Goal: Check status

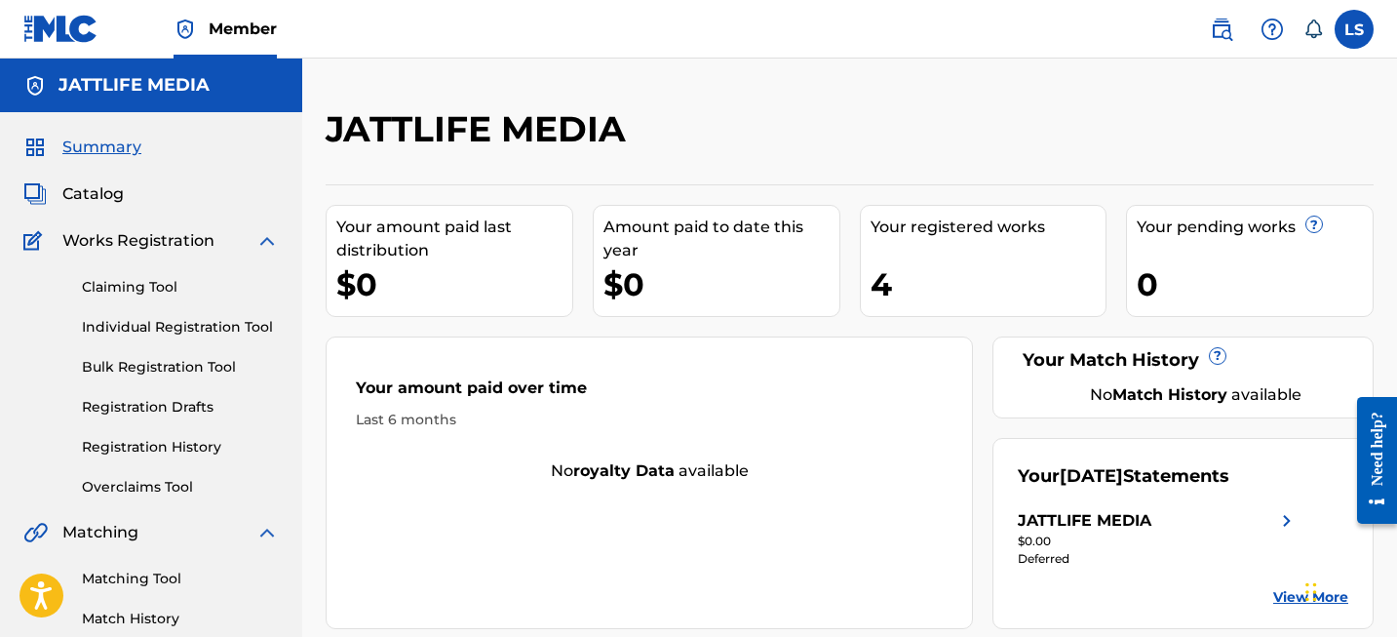
click at [623, 376] on div "Your amount paid over time" at bounding box center [649, 392] width 587 height 33
click at [1046, 561] on div "Deferred" at bounding box center [1158, 559] width 281 height 18
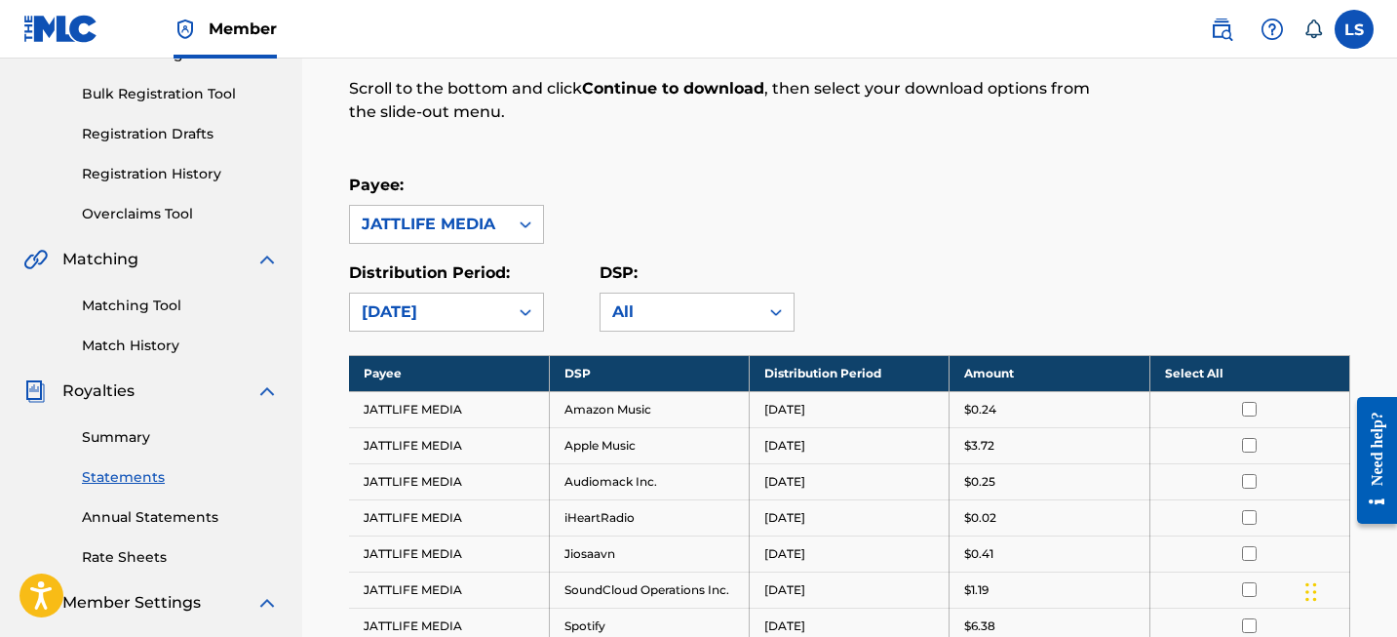
scroll to position [278, 0]
